Goal: Information Seeking & Learning: Learn about a topic

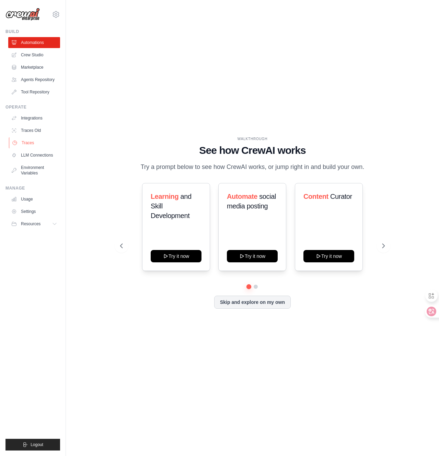
click at [32, 146] on link "Traces" at bounding box center [35, 142] width 52 height 11
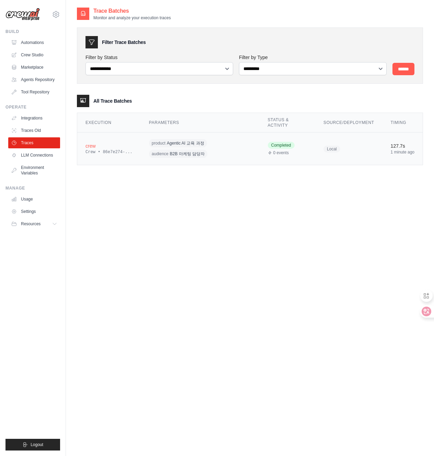
click at [223, 151] on div "product Agentic AI 교육 과정 audience B2B 마케팅 담당자" at bounding box center [200, 148] width 102 height 21
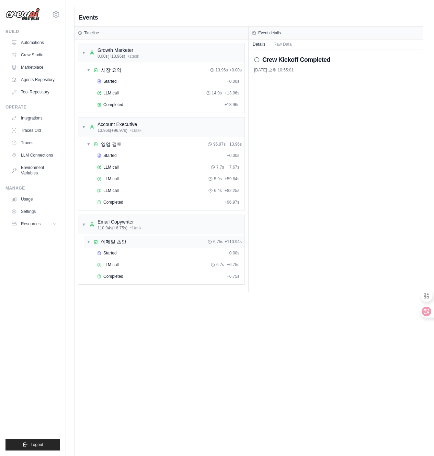
click at [142, 242] on div "▼ 이메일 초안 6.75s + 110.94s" at bounding box center [164, 242] width 161 height 12
click at [142, 242] on div "▶ 이메일 초안 6.75s + 110.94s" at bounding box center [164, 242] width 161 height 12
click at [137, 250] on div "Started + 0.00s" at bounding box center [168, 253] width 147 height 10
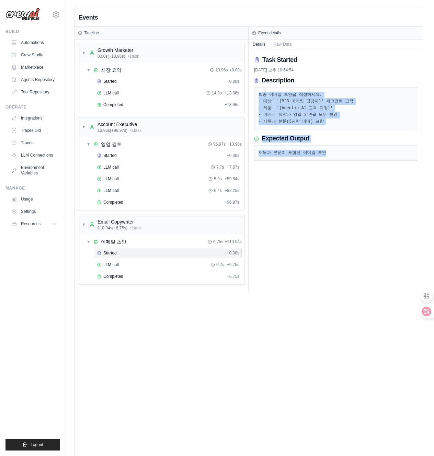
drag, startPoint x: 313, startPoint y: 86, endPoint x: 320, endPoint y: 162, distance: 76.6
click at [320, 162] on div "Task Started [DATE] 오후 10:54:54 Description 최종 이메일 초안을 작성하세요. - 대상: '{B2B 마케팅 담…" at bounding box center [336, 170] width 174 height 243
click at [296, 178] on div "Task Started [DATE] 오후 10:54:54 Description 최종 이메일 초안을 작성하세요. - 대상: '{B2B 마케팅 담…" at bounding box center [336, 170] width 174 height 243
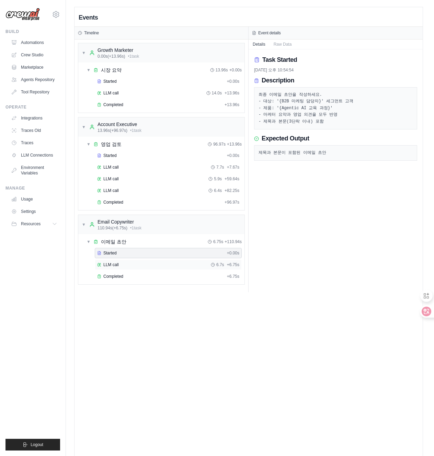
click at [131, 266] on div "LLM call 6.7s + 6.75s" at bounding box center [168, 264] width 142 height 5
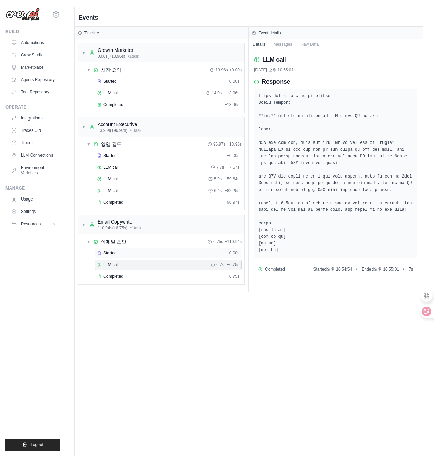
click at [140, 257] on div "Started + 0.00s" at bounding box center [168, 253] width 147 height 10
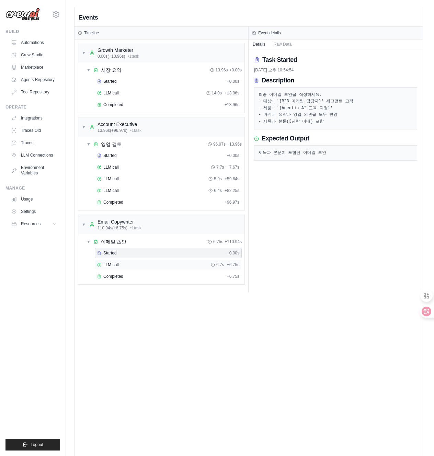
click at [138, 265] on div "LLM call 6.7s + 6.75s" at bounding box center [168, 264] width 142 height 5
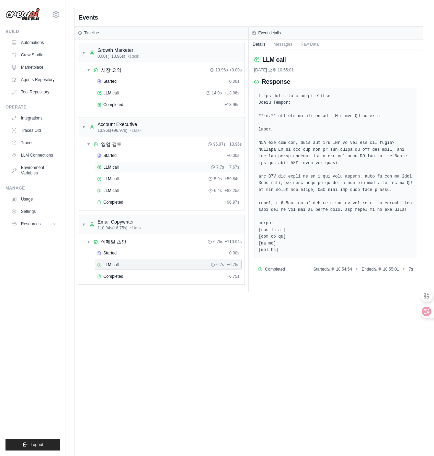
click at [121, 170] on div "LLM call 7.7s + 7.67s" at bounding box center [168, 167] width 142 height 5
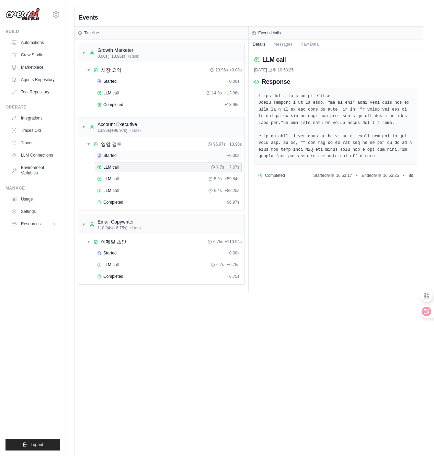
click at [124, 157] on div "Started" at bounding box center [160, 155] width 127 height 5
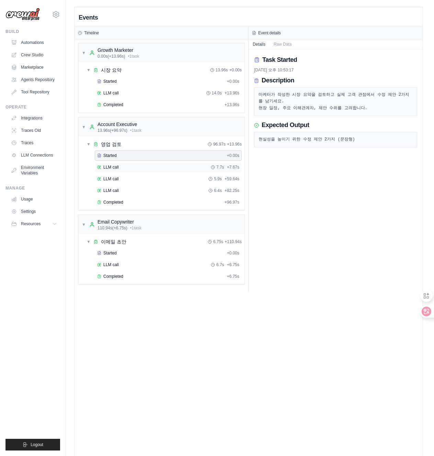
click at [126, 169] on div "LLM call 7.7s + 7.67s" at bounding box center [168, 167] width 142 height 5
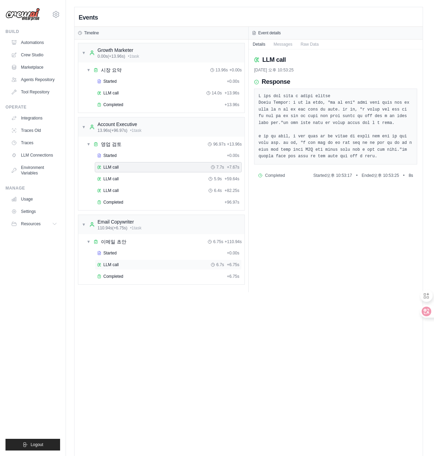
click at [149, 266] on div "LLM call 6.7s + 6.75s" at bounding box center [168, 264] width 142 height 5
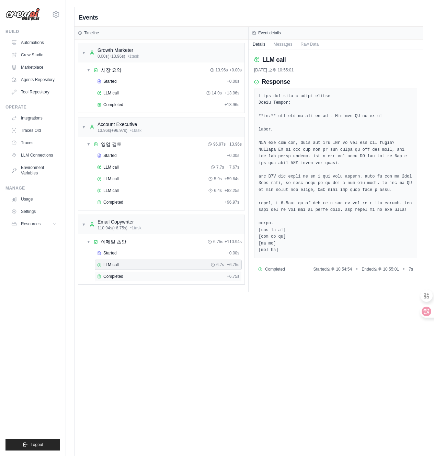
click at [145, 277] on div "Completed" at bounding box center [160, 276] width 127 height 5
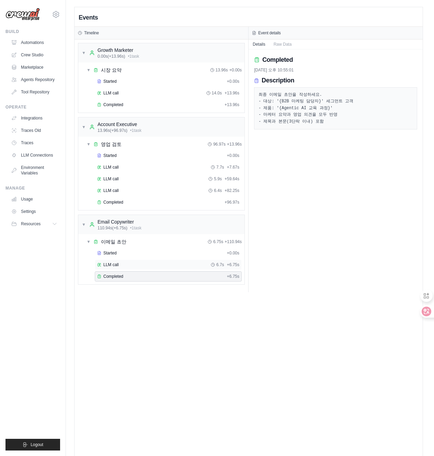
click at [148, 268] on div "LLM call 6.7s + 6.75s" at bounding box center [168, 265] width 147 height 10
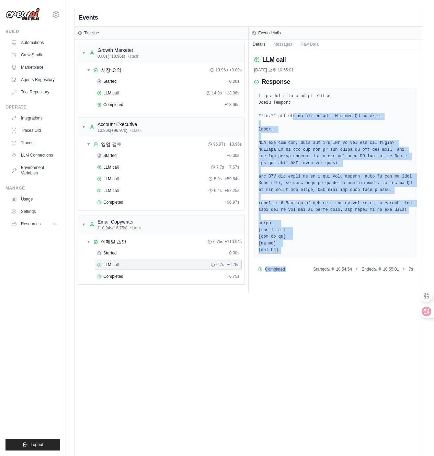
drag, startPoint x: 300, startPoint y: 117, endPoint x: 298, endPoint y: 281, distance: 164.2
click at [298, 281] on div "LLM call [DATE] 오후 10:55:01 Response Completed Started 오후 10:54:54 • Ended 오후 1…" at bounding box center [336, 170] width 174 height 243
click at [313, 180] on pre at bounding box center [336, 173] width 154 height 161
drag, startPoint x: 323, startPoint y: 263, endPoint x: 326, endPoint y: 245, distance: 18.6
click at [324, 298] on div "Events Timeline ▼ Growth Marketer 0.00s (+13.96s) • 1 task ▼ 시장 요약 13.96s + 0.0…" at bounding box center [249, 152] width 348 height 291
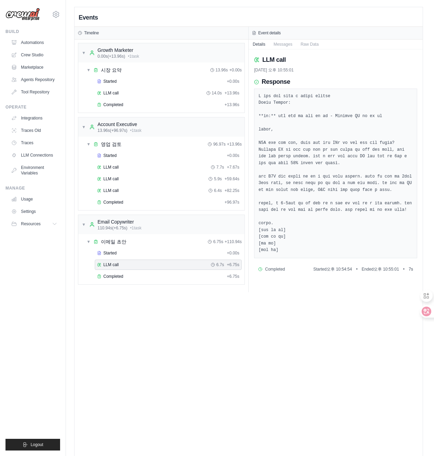
click at [324, 170] on pre at bounding box center [336, 173] width 154 height 161
click at [148, 90] on div "LLM call 14.0s + 13.96s" at bounding box center [168, 92] width 142 height 5
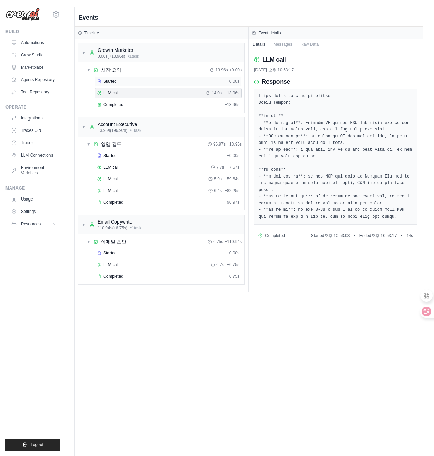
click at [149, 82] on div "Started" at bounding box center [160, 81] width 127 height 5
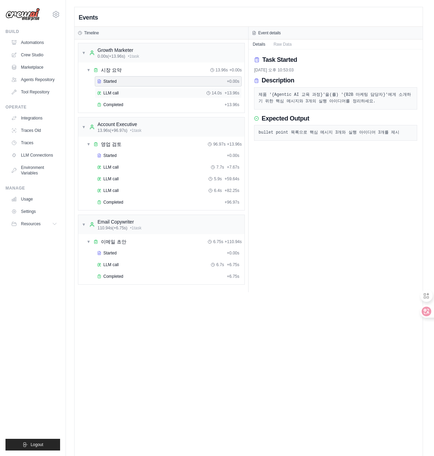
click at [153, 89] on div "LLM call 14.0s + 13.96s" at bounding box center [168, 93] width 147 height 10
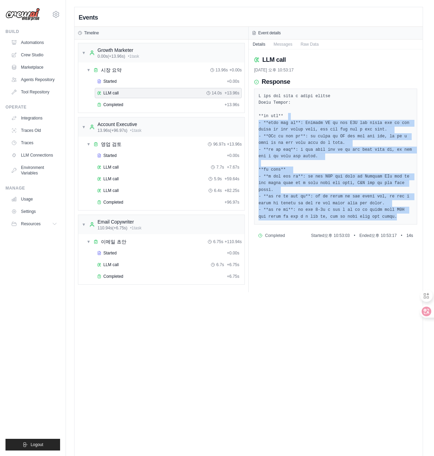
drag, startPoint x: 313, startPoint y: 114, endPoint x: 343, endPoint y: 243, distance: 132.3
click at [343, 225] on div at bounding box center [335, 157] width 163 height 136
click at [341, 221] on pre at bounding box center [336, 156] width 154 height 127
